Goal: Transaction & Acquisition: Purchase product/service

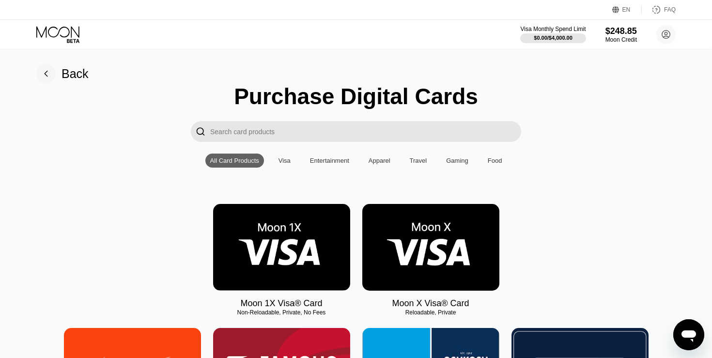
click at [410, 244] on img at bounding box center [430, 247] width 137 height 87
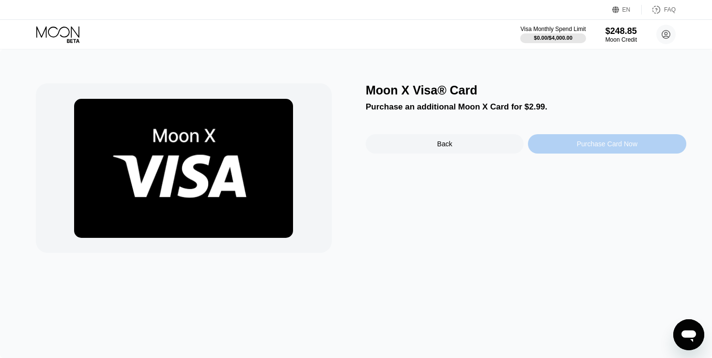
click at [573, 142] on div "Purchase Card Now" at bounding box center [607, 143] width 158 height 19
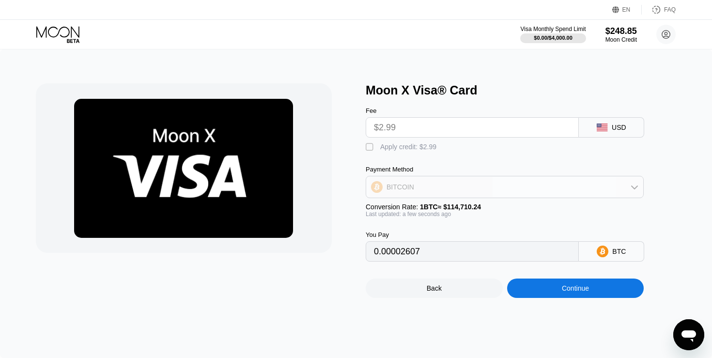
click at [546, 186] on div "BITCOIN" at bounding box center [504, 186] width 277 height 19
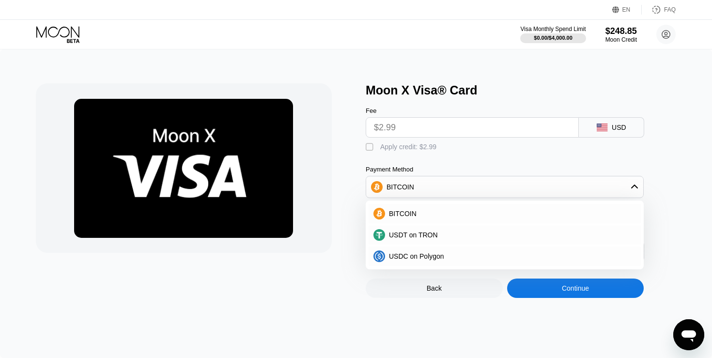
click at [339, 320] on div "Moon X Visa® Card Fee $2.99 USD  Apply credit: $2.99 Payment Method BITCOIN BI…" at bounding box center [356, 203] width 712 height 309
click at [469, 170] on div "Payment Method" at bounding box center [505, 169] width 278 height 7
click at [426, 147] on div "Apply credit: $2.99" at bounding box center [408, 147] width 56 height 8
type input "0"
click at [456, 320] on div "Moon X Visa® Card Fee $2.99 USD  Apply credit: $2.99 Payment Method BITCOIN BI…" at bounding box center [356, 203] width 712 height 309
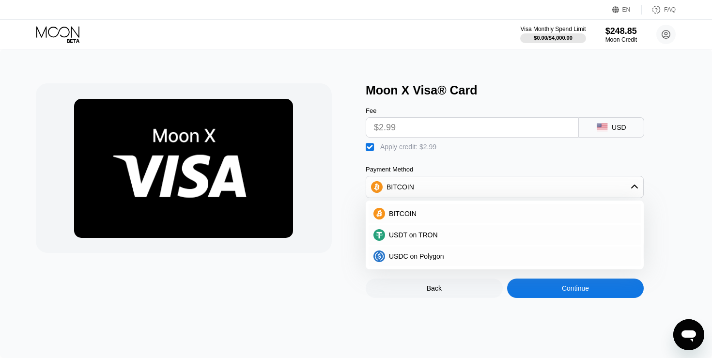
click at [523, 287] on div "Continue" at bounding box center [575, 288] width 137 height 19
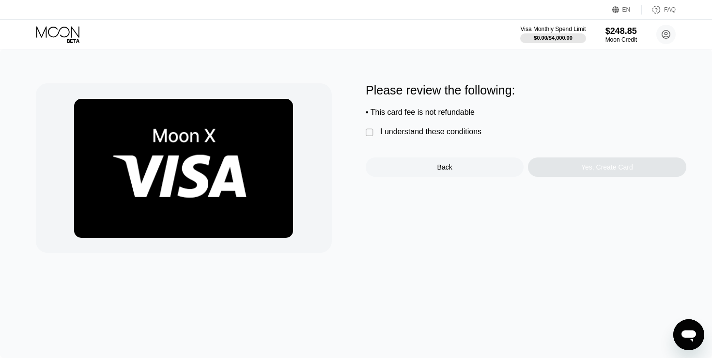
click at [428, 138] on div " I understand these conditions" at bounding box center [426, 132] width 121 height 10
click at [590, 171] on div "Yes, Create Card" at bounding box center [607, 167] width 52 height 8
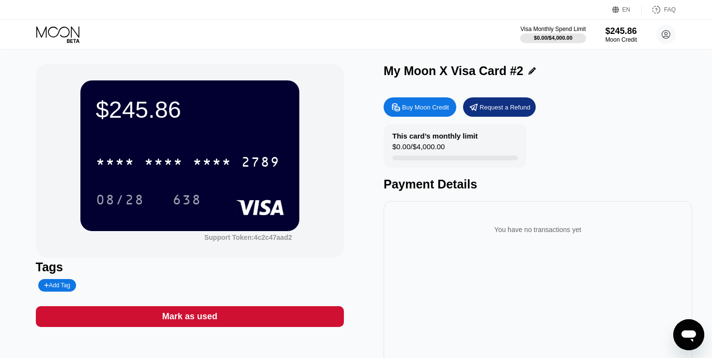
click at [156, 237] on div "Support Token: 4c2c47aad2" at bounding box center [189, 236] width 219 height 10
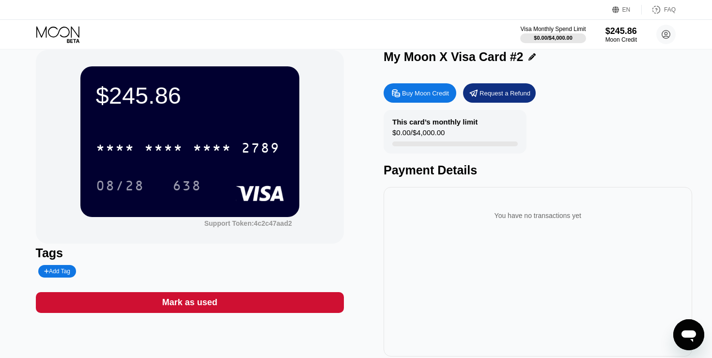
scroll to position [13, 0]
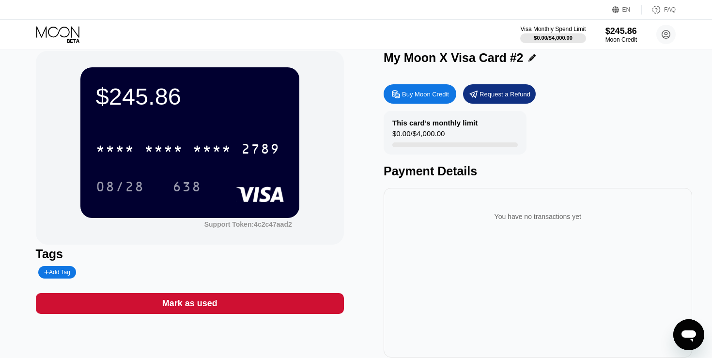
click at [188, 305] on div "Mark as used" at bounding box center [189, 303] width 55 height 11
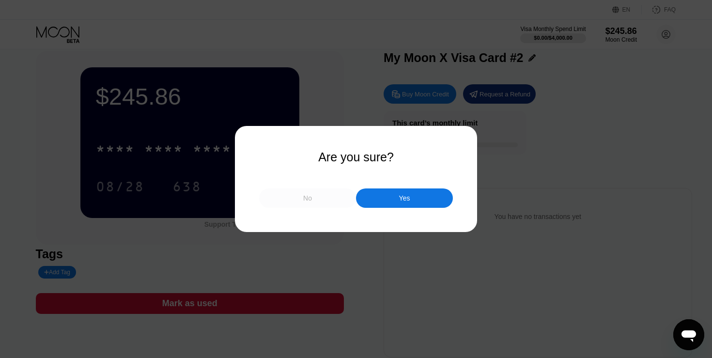
click at [310, 204] on div "No" at bounding box center [307, 197] width 97 height 19
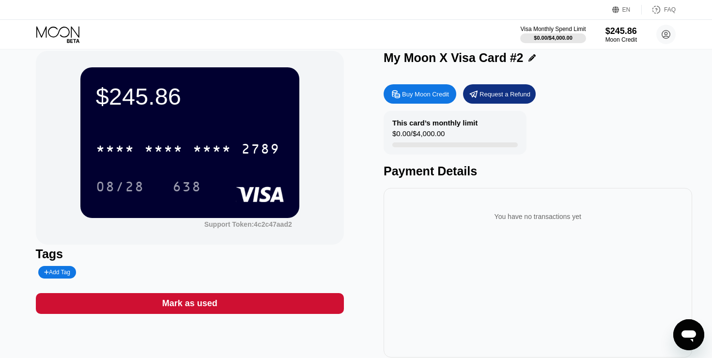
click at [68, 33] on icon at bounding box center [58, 34] width 45 height 17
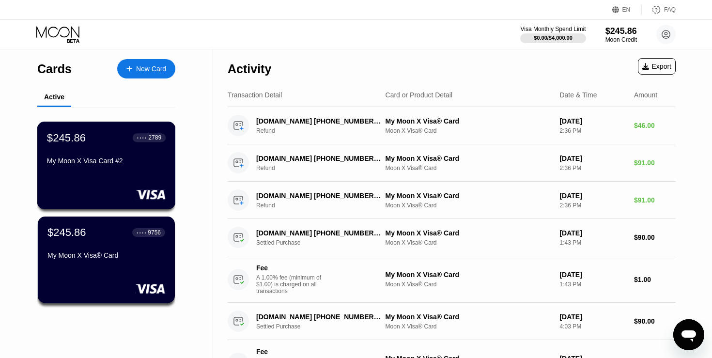
click at [131, 180] on div "$245.86 ● ● ● ● 2789 My Moon X Visa Card #2" at bounding box center [106, 166] width 139 height 88
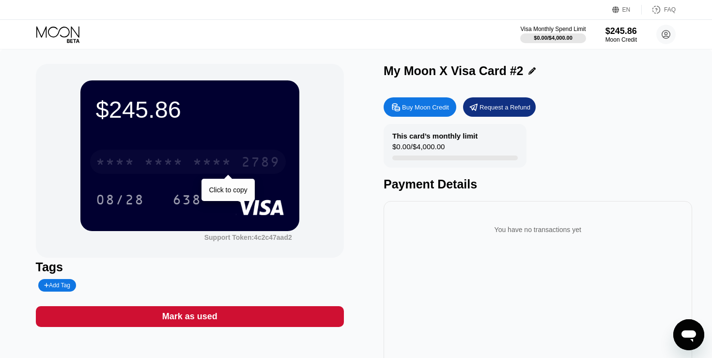
click at [176, 161] on div "* * * *" at bounding box center [163, 164] width 39 height 16
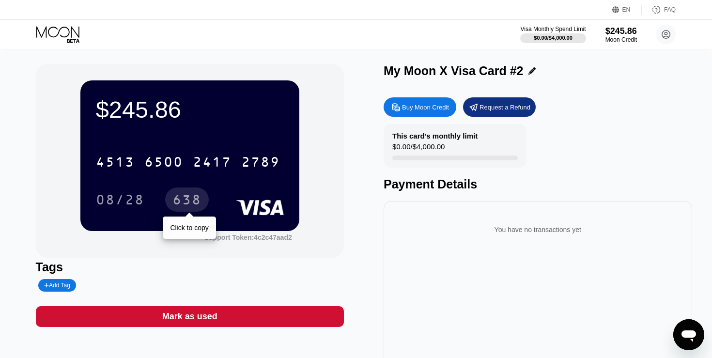
click at [181, 198] on div "638" at bounding box center [186, 201] width 29 height 16
